Goal: Information Seeking & Learning: Learn about a topic

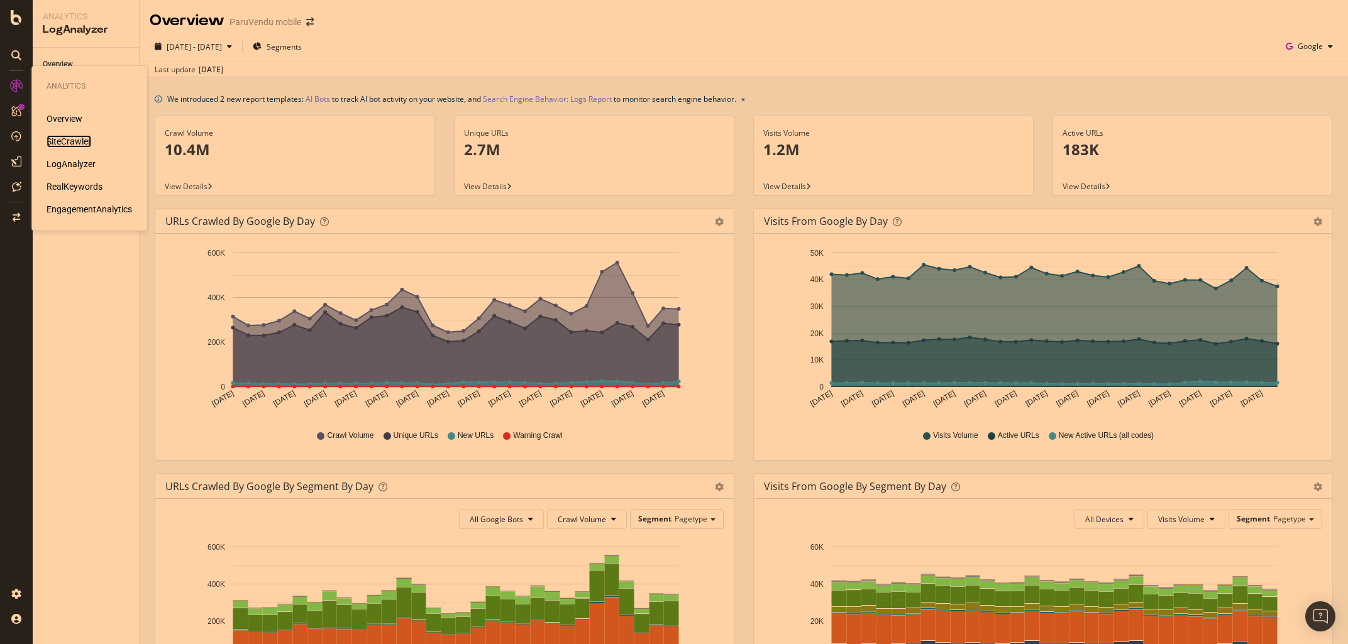
click at [75, 138] on div "SiteCrawler" at bounding box center [69, 141] width 45 height 13
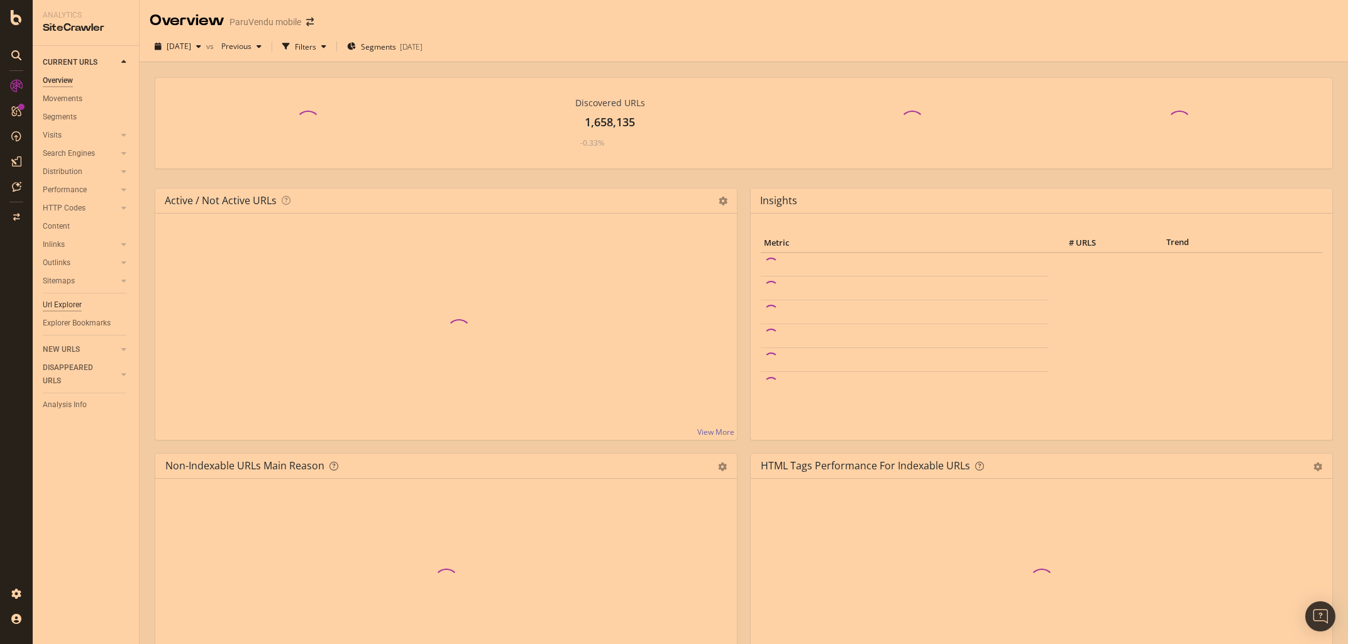
click at [59, 305] on div "Url Explorer" at bounding box center [62, 305] width 39 height 13
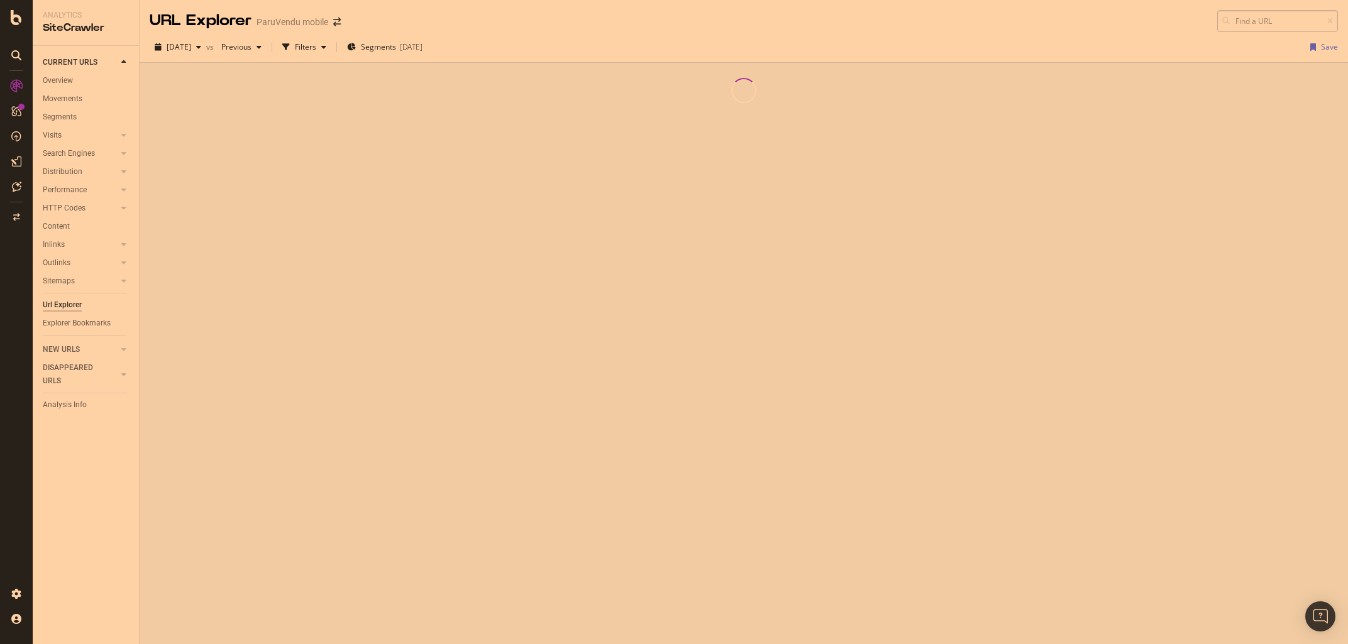
click at [1253, 20] on input at bounding box center [1277, 21] width 121 height 22
type input "[URL][DOMAIN_NAME]"
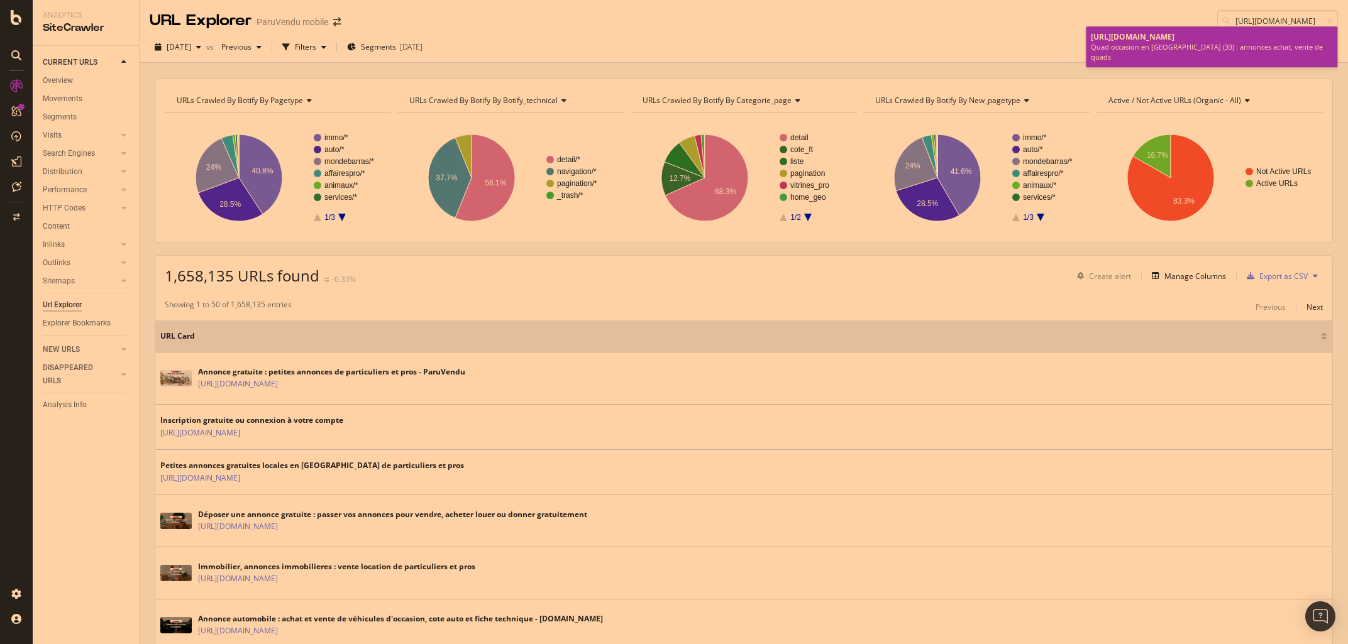
click at [1106, 37] on span "[URL][DOMAIN_NAME]" at bounding box center [1133, 36] width 84 height 11
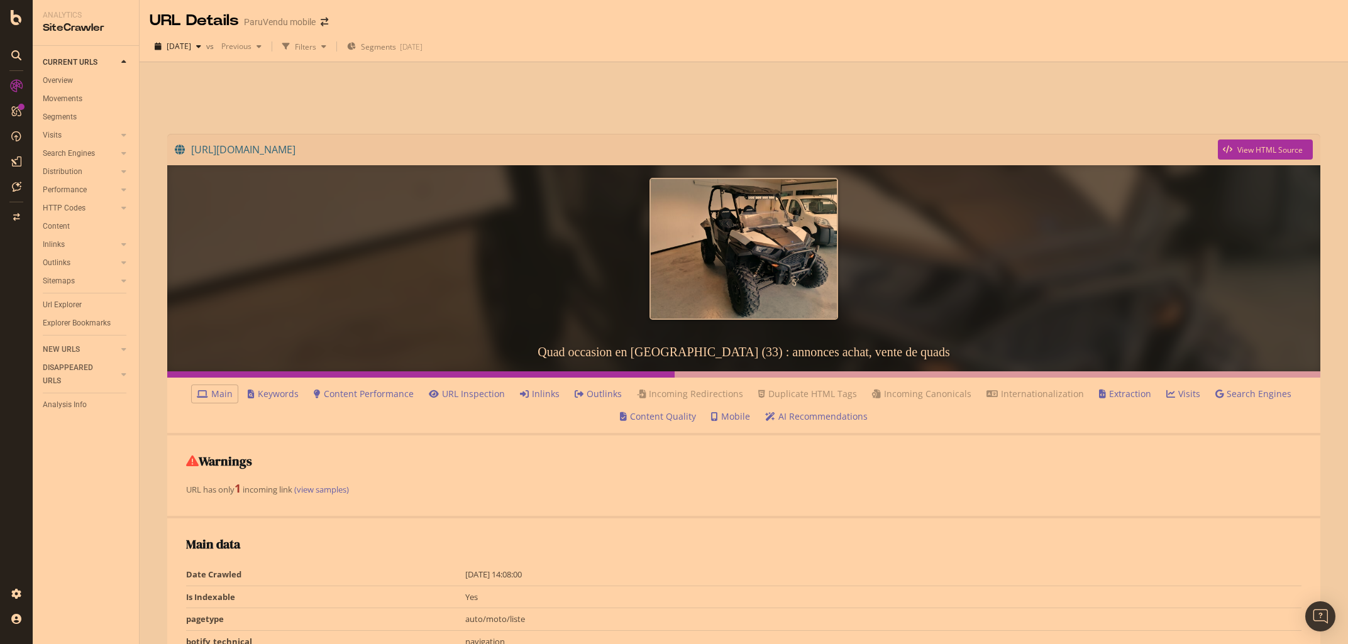
click at [549, 395] on link "Inlinks" at bounding box center [540, 394] width 40 height 13
